Goal: Transaction & Acquisition: Purchase product/service

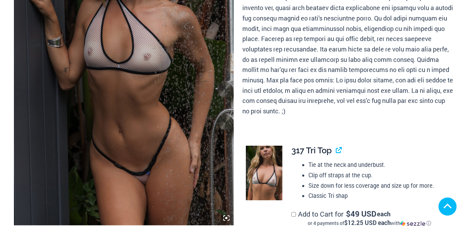
scroll to position [278, 0]
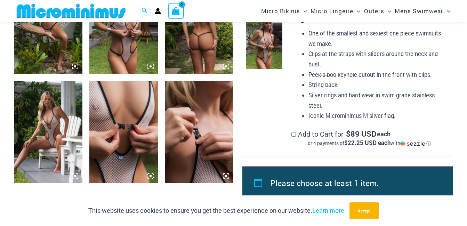
scroll to position [758, 0]
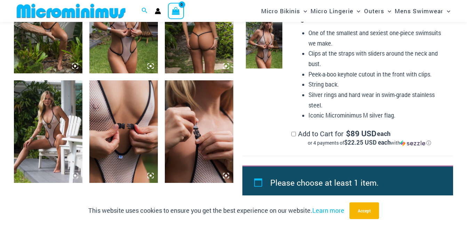
click at [135, 55] on img at bounding box center [123, 21] width 68 height 103
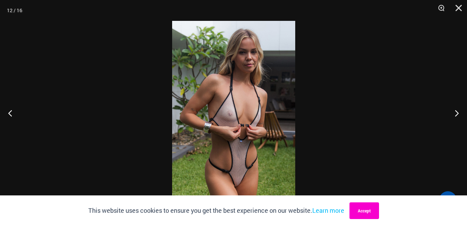
click at [371, 212] on button "Accept" at bounding box center [364, 210] width 30 height 17
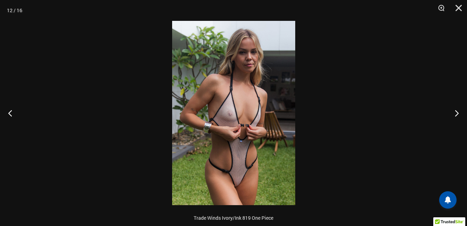
click at [252, 75] on img at bounding box center [233, 113] width 123 height 184
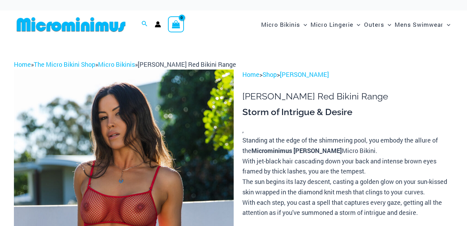
scroll to position [28, 0]
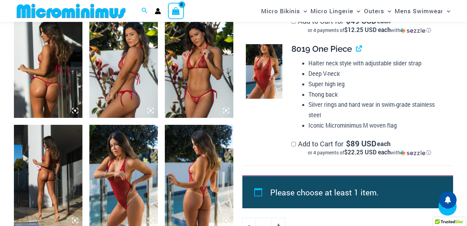
scroll to position [585, 0]
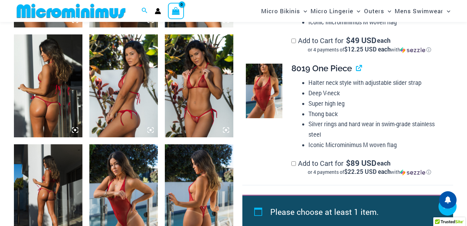
click at [210, 99] on img at bounding box center [199, 85] width 68 height 103
click at [196, 88] on img at bounding box center [199, 85] width 68 height 103
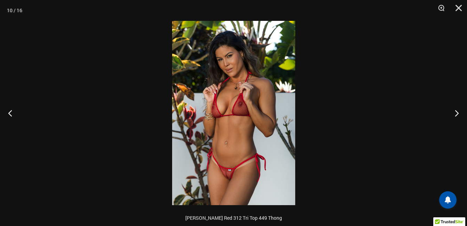
click at [237, 102] on img at bounding box center [233, 113] width 123 height 184
